Goal: Navigation & Orientation: Find specific page/section

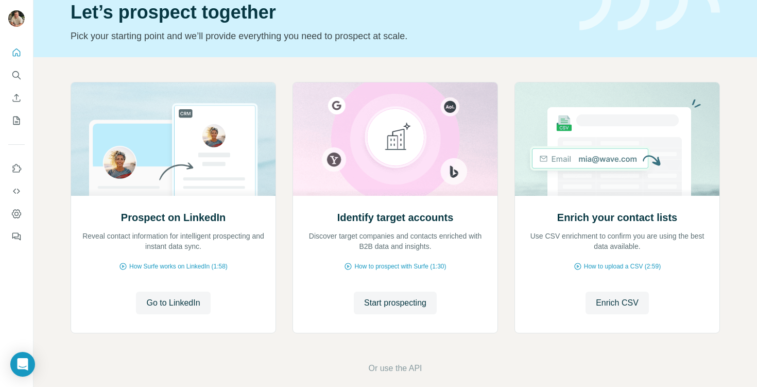
scroll to position [45, 0]
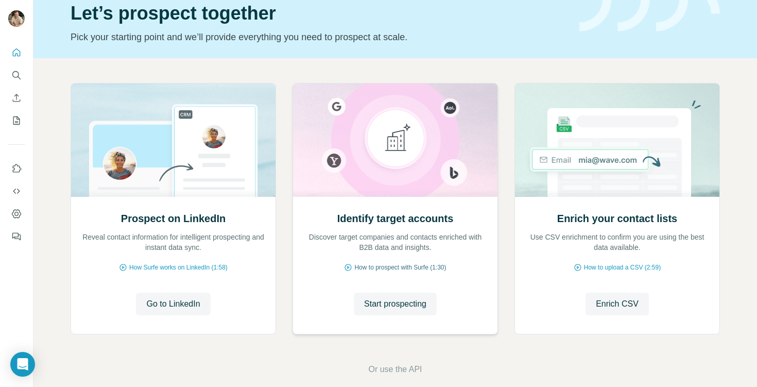
click at [398, 267] on span "How to prospect with Surfe (1:30)" at bounding box center [400, 267] width 92 height 9
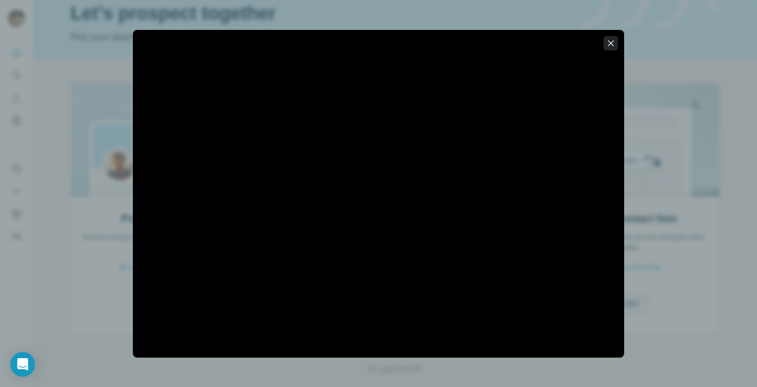
click at [609, 44] on icon "button" at bounding box center [611, 43] width 6 height 6
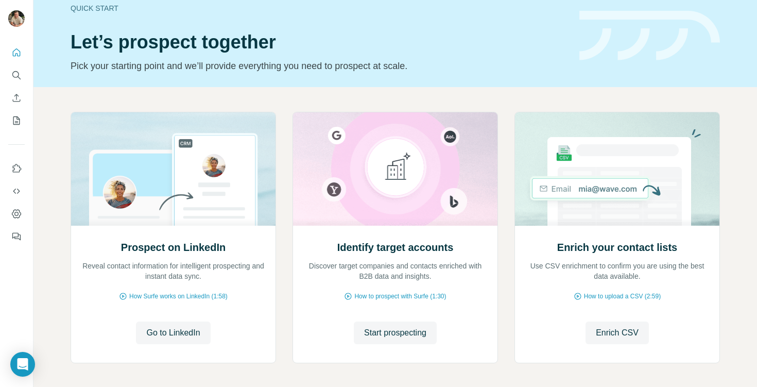
scroll to position [0, 0]
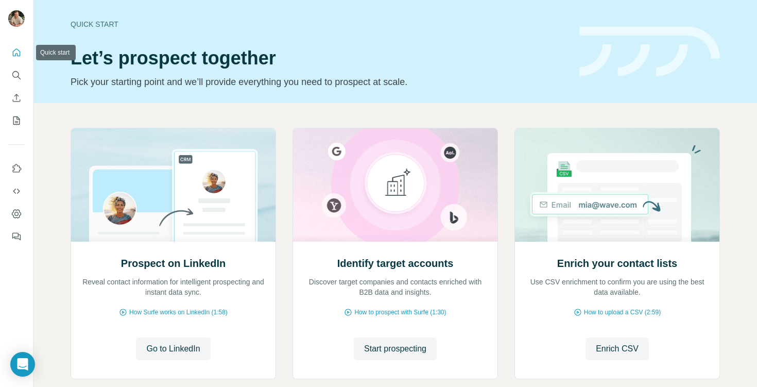
click at [17, 55] on icon "Quick start" at bounding box center [17, 52] width 8 height 8
click at [16, 190] on icon "Use Surfe API" at bounding box center [16, 191] width 10 height 10
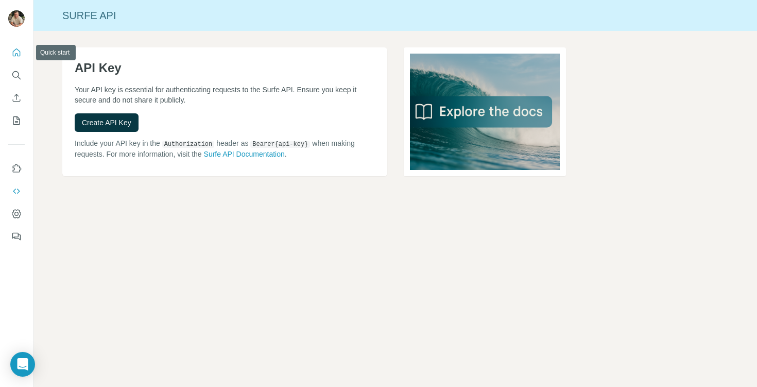
click at [15, 51] on icon "Quick start" at bounding box center [16, 52] width 10 height 10
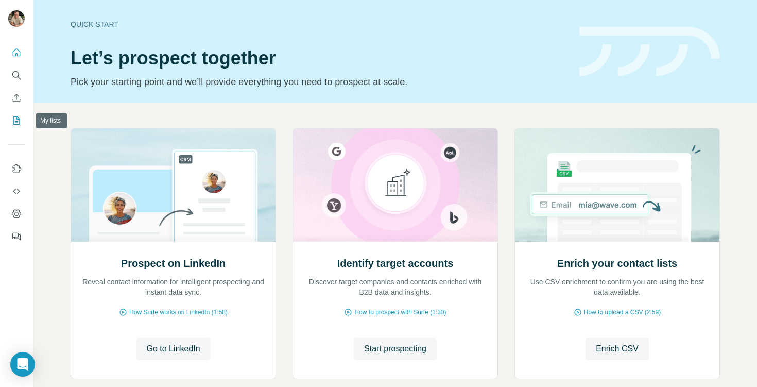
click at [20, 121] on icon "My lists" at bounding box center [16, 120] width 7 height 8
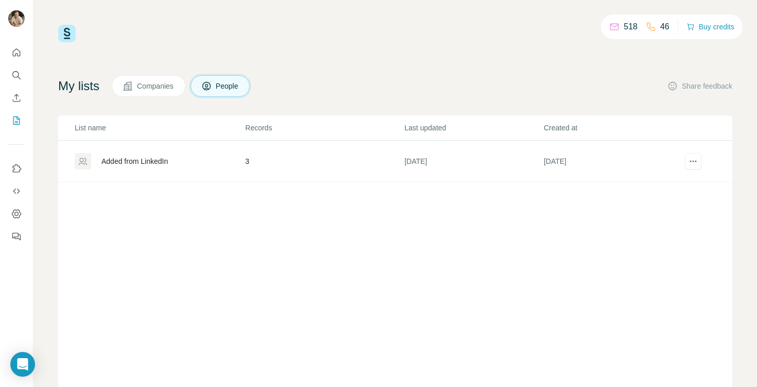
click at [241, 155] on div "Added from LinkedIn" at bounding box center [159, 161] width 169 height 16
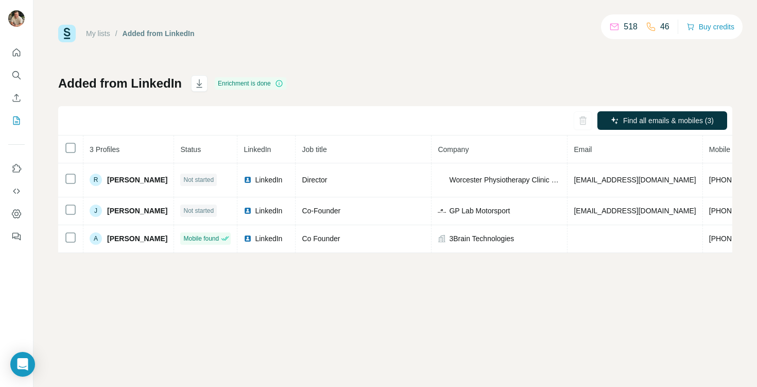
click at [405, 64] on div "My lists / Added from LinkedIn 518 46 Buy credits Added from LinkedIn Enrichmen…" at bounding box center [395, 139] width 674 height 228
click at [16, 52] on icon "Quick start" at bounding box center [16, 52] width 10 height 10
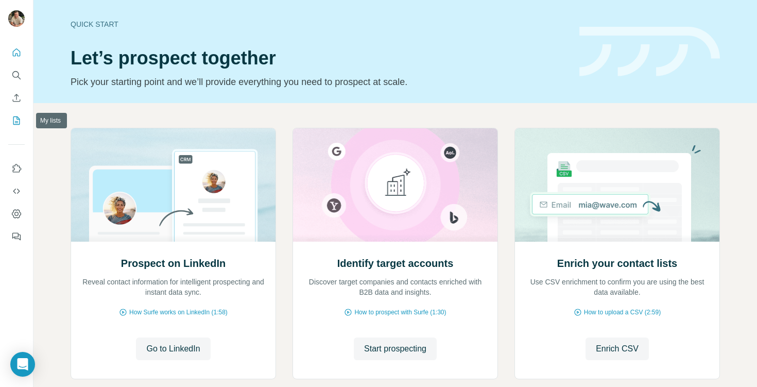
click at [17, 124] on icon "My lists" at bounding box center [16, 120] width 7 height 8
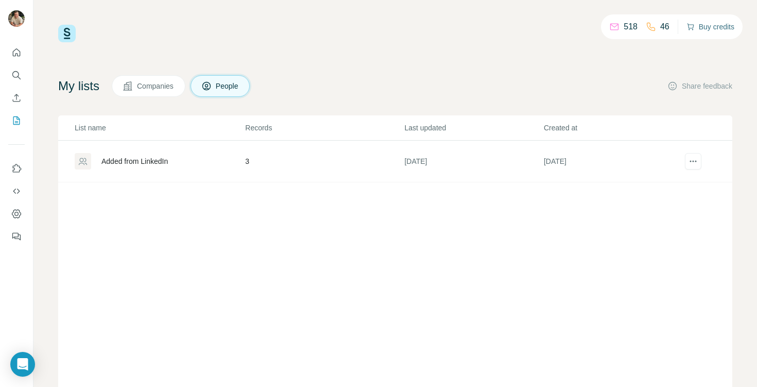
click at [704, 23] on button "Buy credits" at bounding box center [710, 27] width 48 height 14
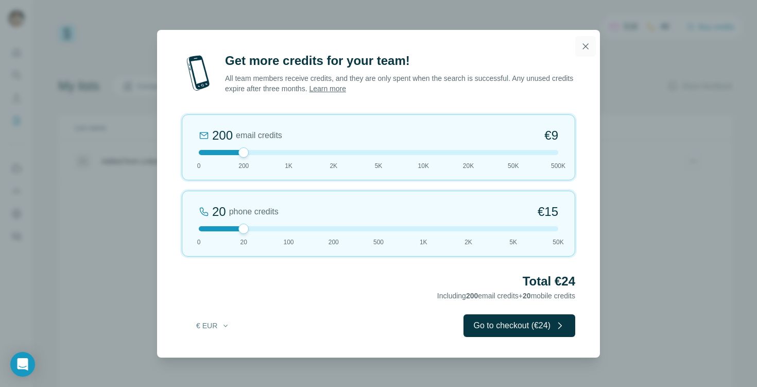
click at [581, 47] on icon "button" at bounding box center [585, 46] width 10 height 10
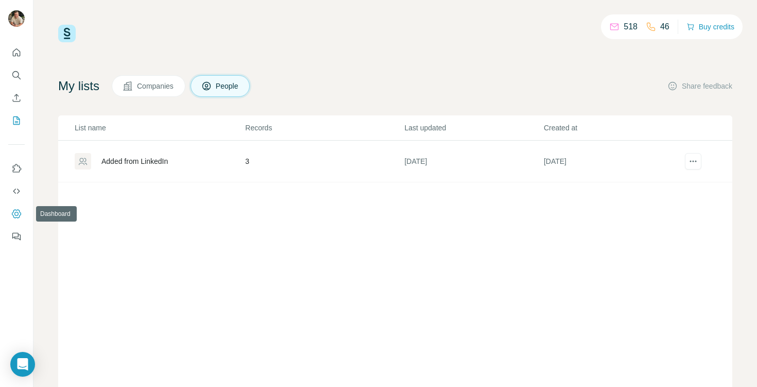
click at [18, 213] on icon "Dashboard" at bounding box center [16, 214] width 4 height 4
click at [168, 160] on div "Added from LinkedIn" at bounding box center [134, 161] width 66 height 10
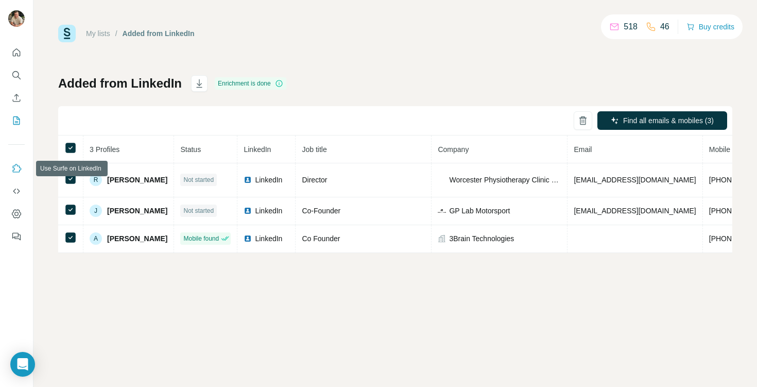
click at [18, 170] on icon "Use Surfe on LinkedIn" at bounding box center [16, 168] width 10 height 10
click at [18, 214] on icon "Dashboard" at bounding box center [16, 214] width 4 height 4
